Goal: Task Accomplishment & Management: Use online tool/utility

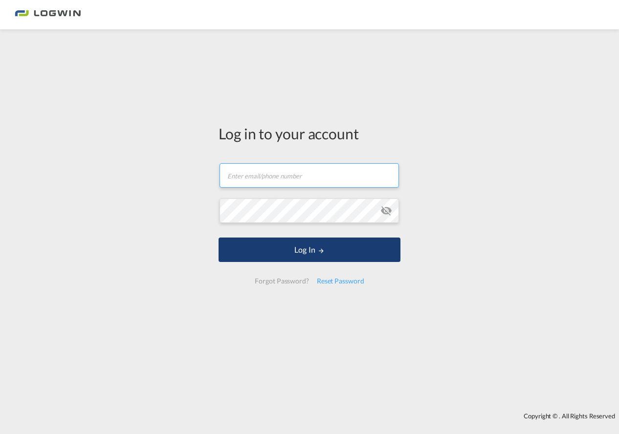
type input "[PERSON_NAME][EMAIL_ADDRESS][PERSON_NAME][DOMAIN_NAME]"
click at [263, 248] on button "Log In" at bounding box center [310, 250] width 182 height 24
